Goal: Task Accomplishment & Management: Use online tool/utility

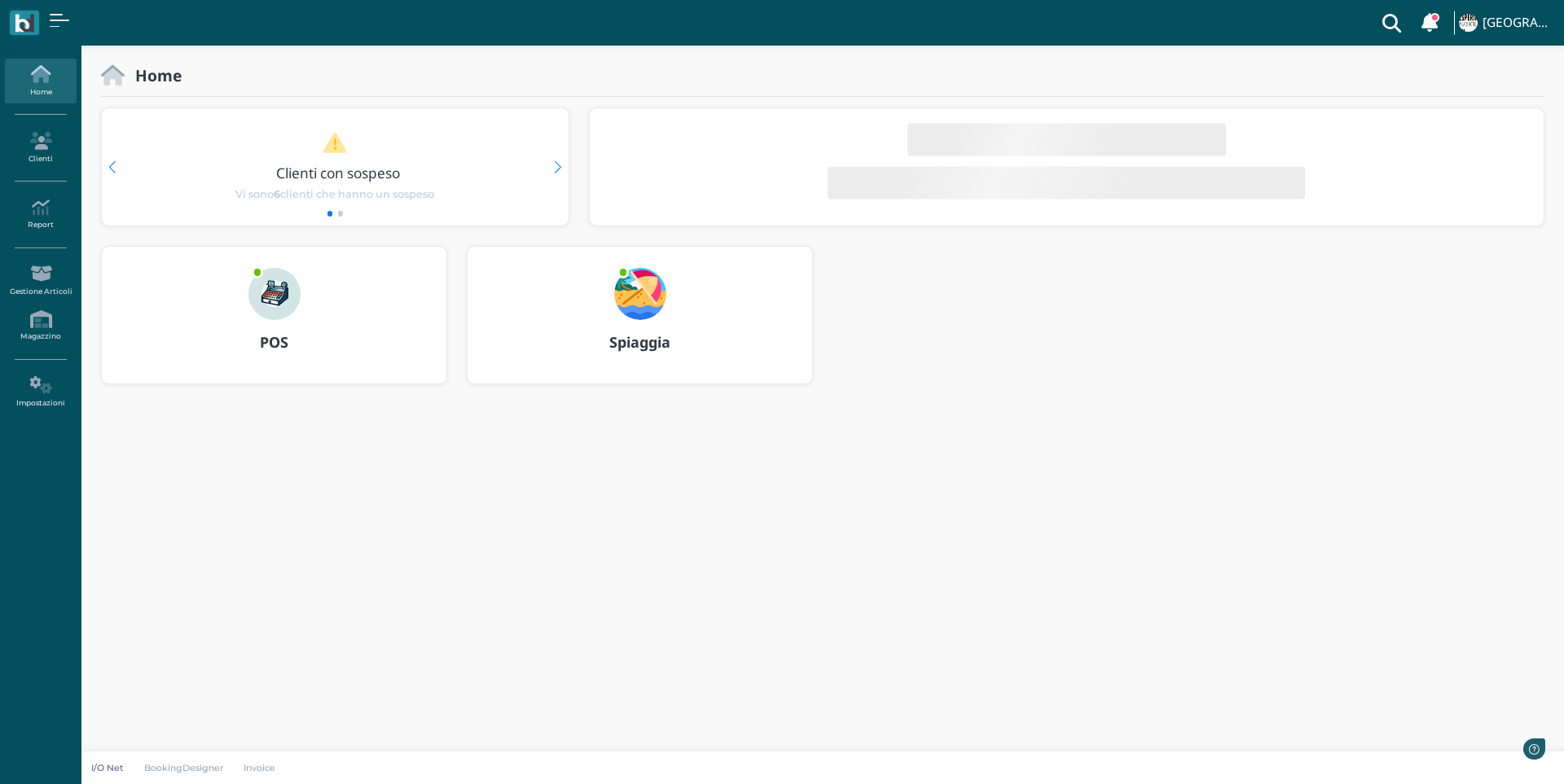
click at [631, 292] on img at bounding box center [640, 294] width 52 height 52
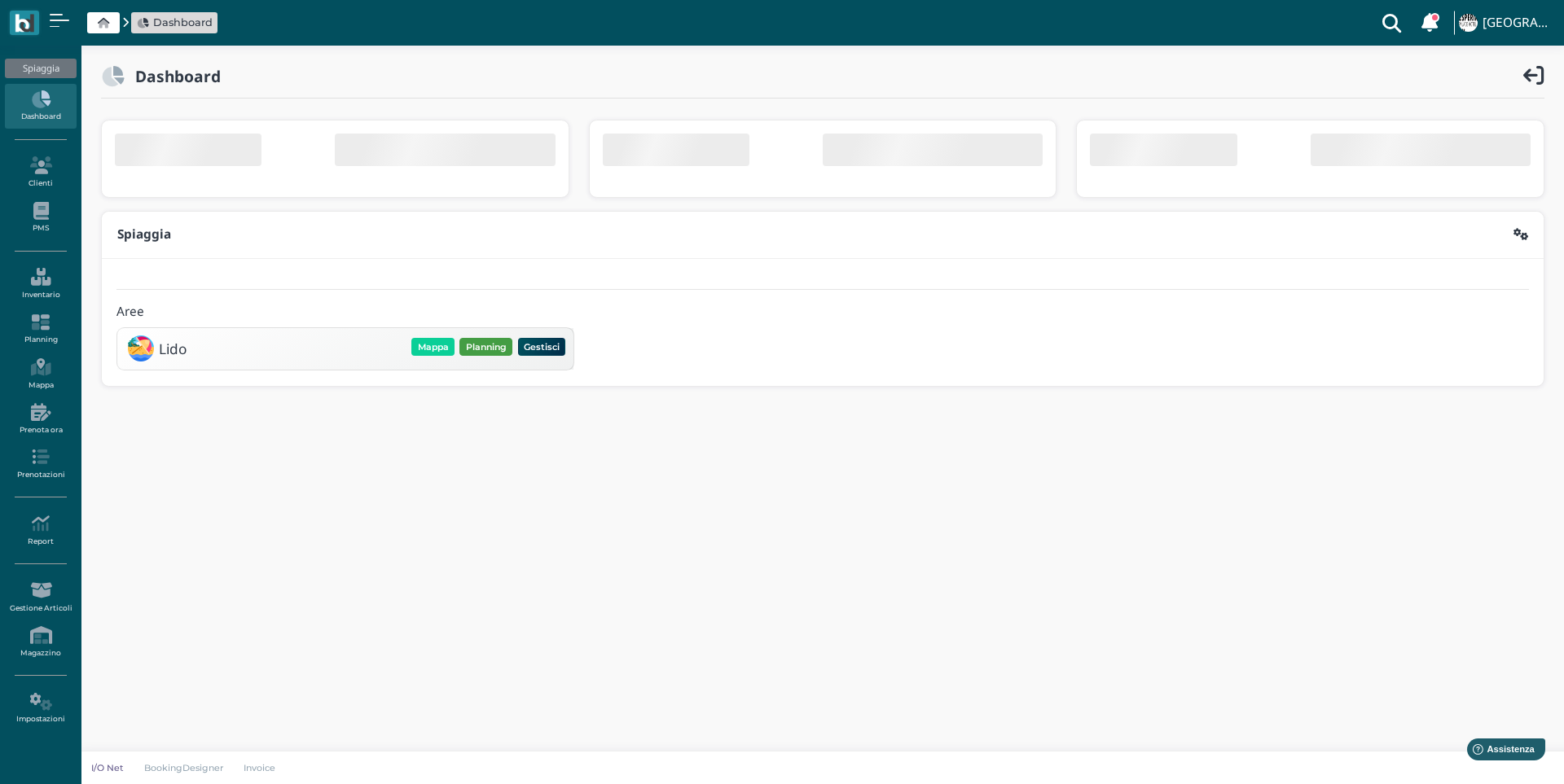
click at [479, 345] on div "Lido Mappa Planning Gestisci Elimina" at bounding box center [345, 349] width 456 height 42
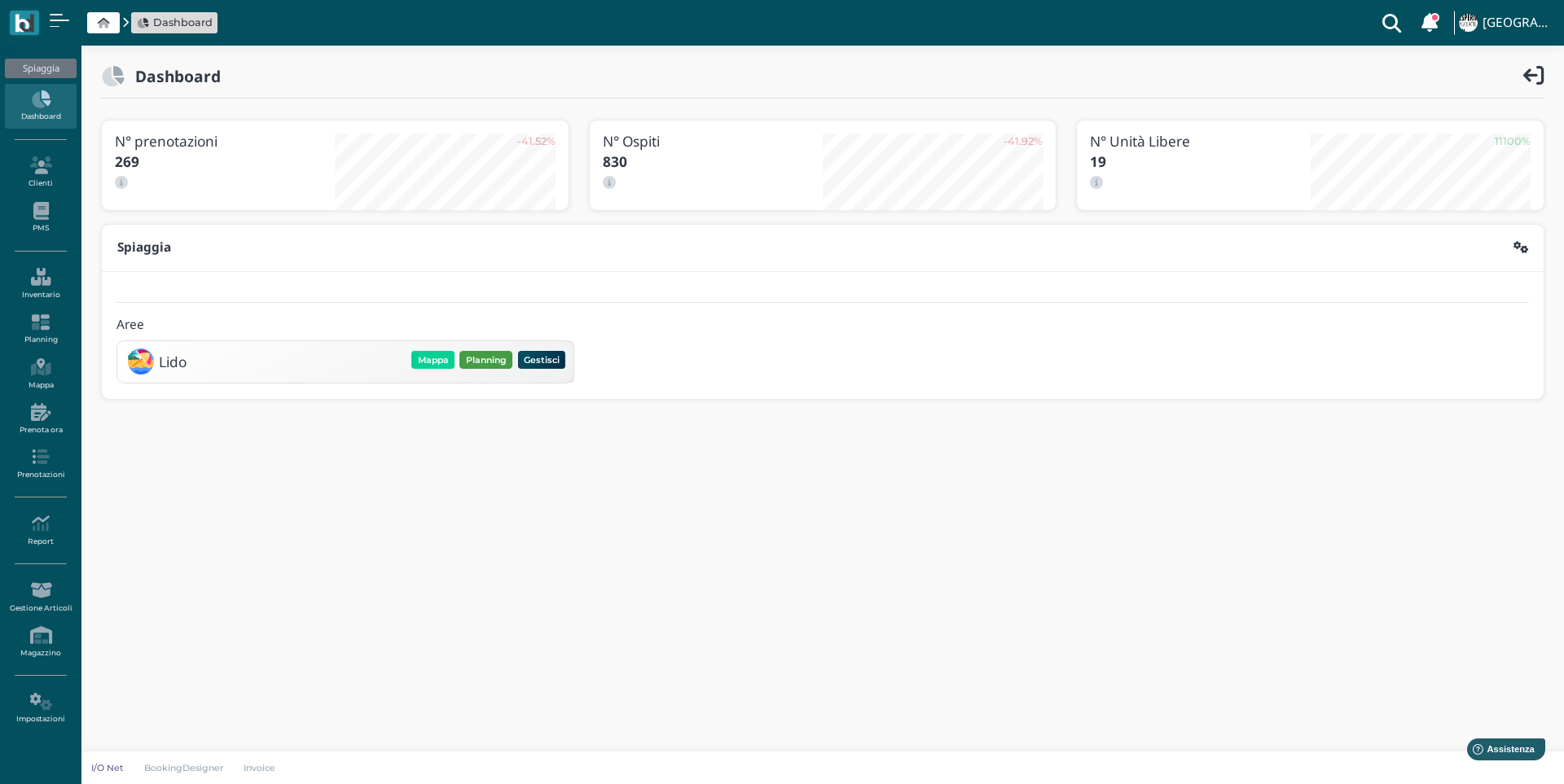
click at [481, 359] on button "Planning" at bounding box center [485, 360] width 53 height 18
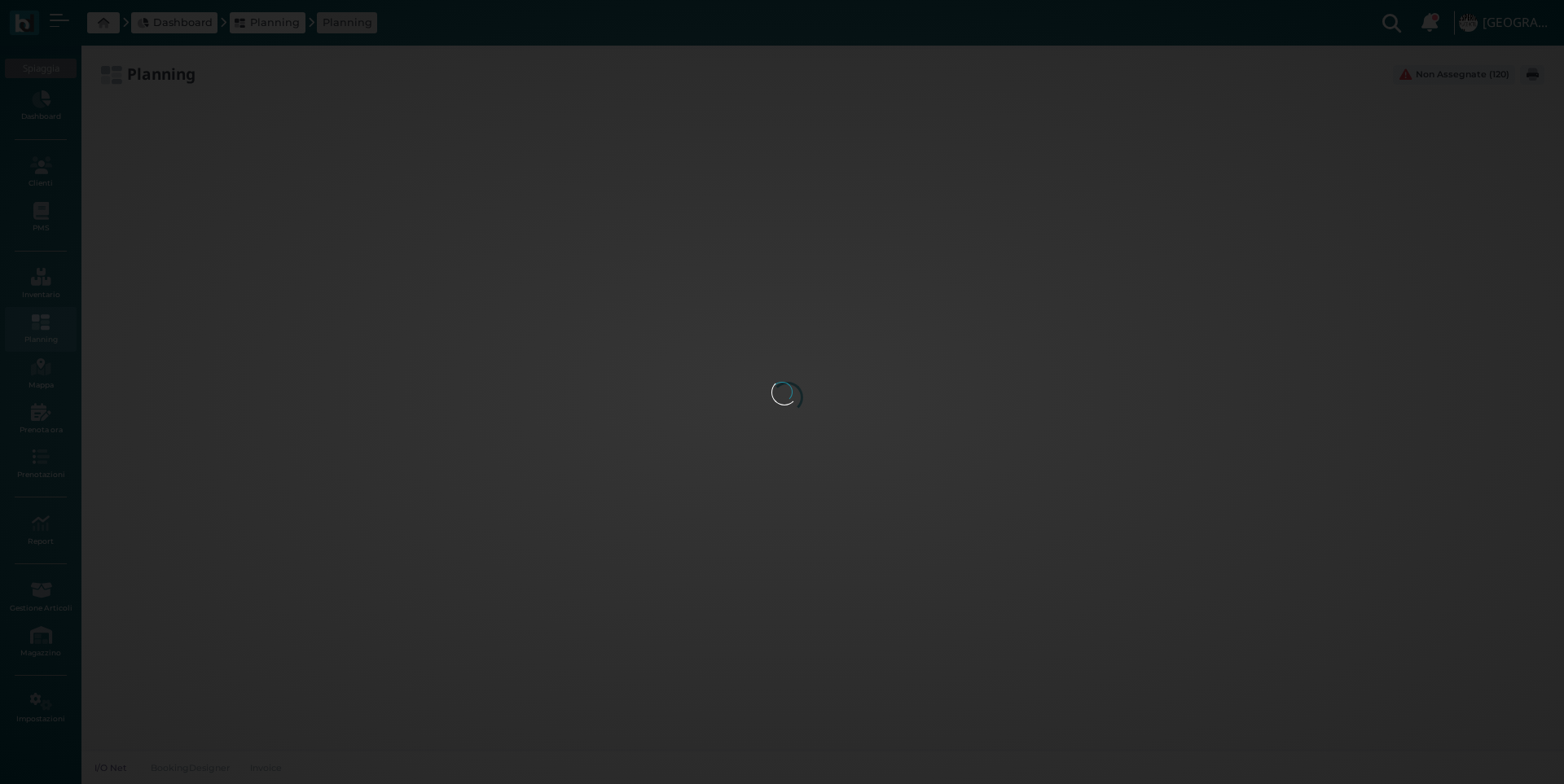
type input "3.8"
type input "100"
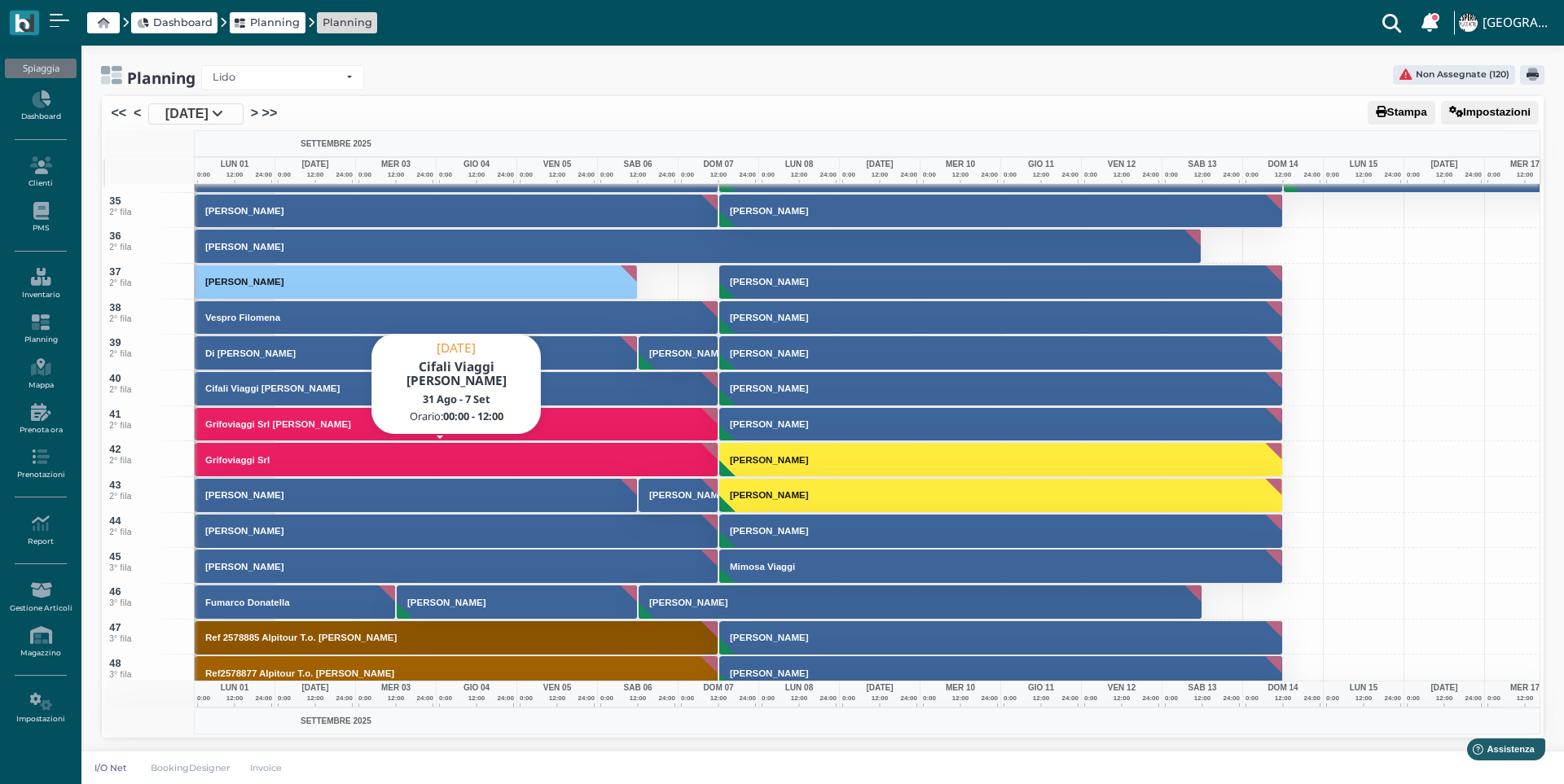
scroll to position [1384, 0]
